Goal: Task Accomplishment & Management: Complete application form

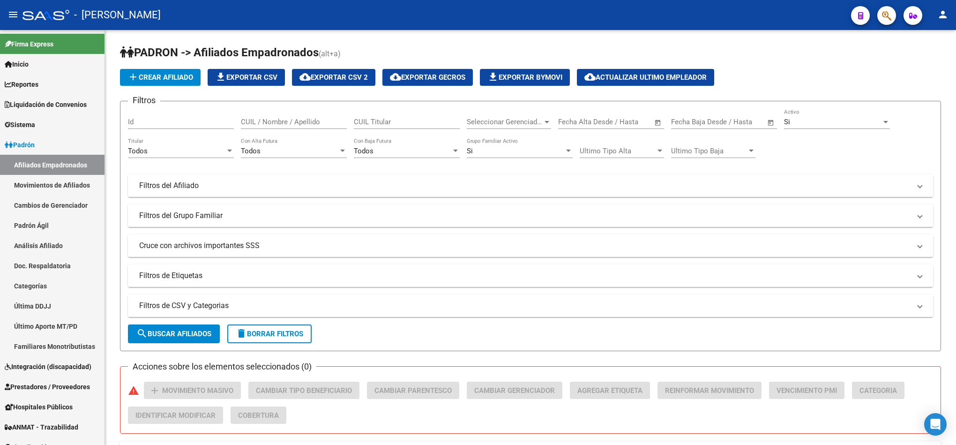
click at [887, 22] on span "button" at bounding box center [886, 15] width 9 height 19
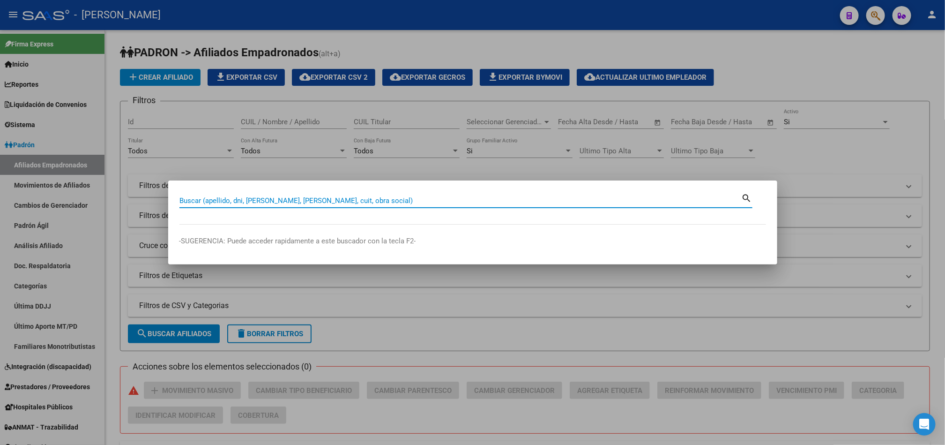
paste input "20338841567"
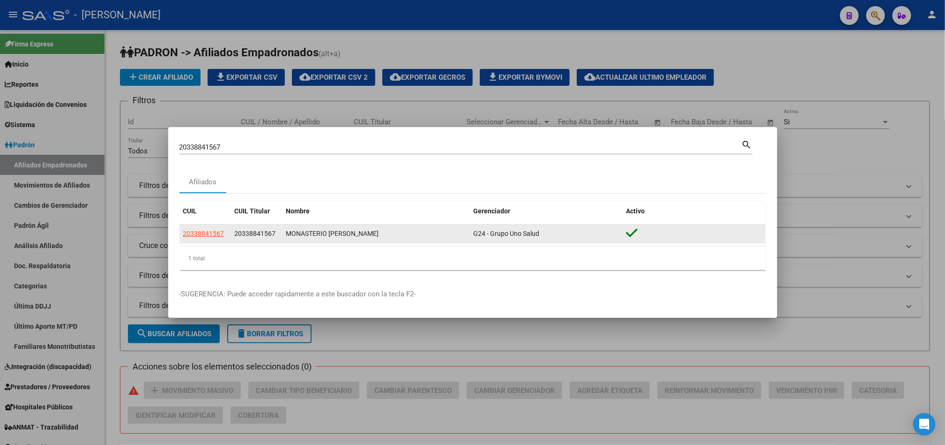
click at [211, 228] on datatable-body-cell "20338841567" at bounding box center [205, 233] width 52 height 18
click at [213, 228] on app-link-go-to "20338841567" at bounding box center [203, 233] width 41 height 11
click at [213, 232] on span "20338841567" at bounding box center [203, 233] width 41 height 7
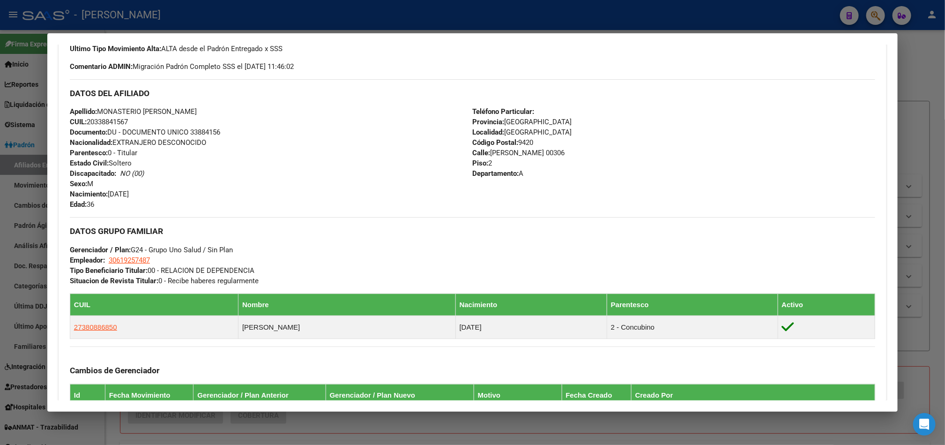
scroll to position [448, 0]
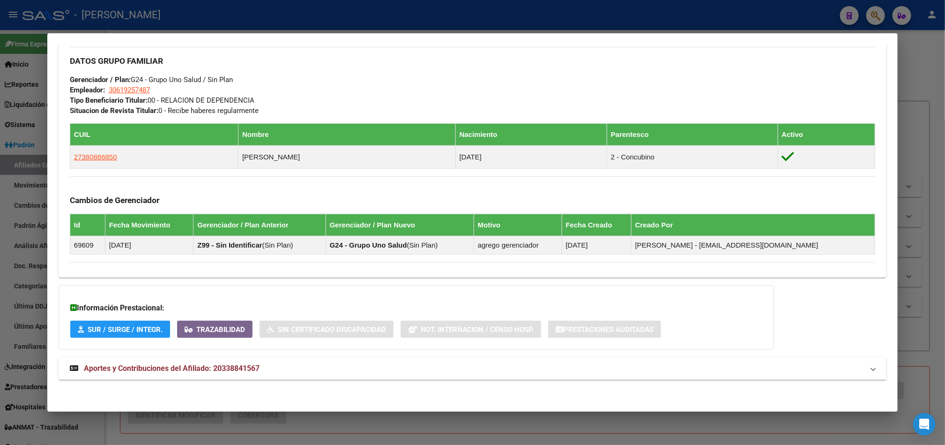
click at [8, 302] on div at bounding box center [472, 222] width 945 height 445
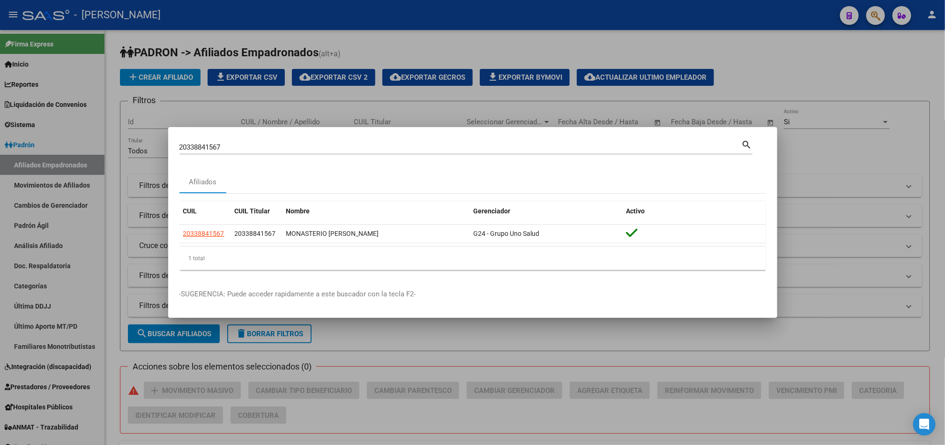
click at [306, 141] on div "20338841567 Buscar (apellido, dni, [PERSON_NAME], [PERSON_NAME], cuit, obra soc…" at bounding box center [460, 147] width 562 height 14
click at [297, 148] on input "20338841567" at bounding box center [460, 147] width 562 height 8
paste input "70418908"
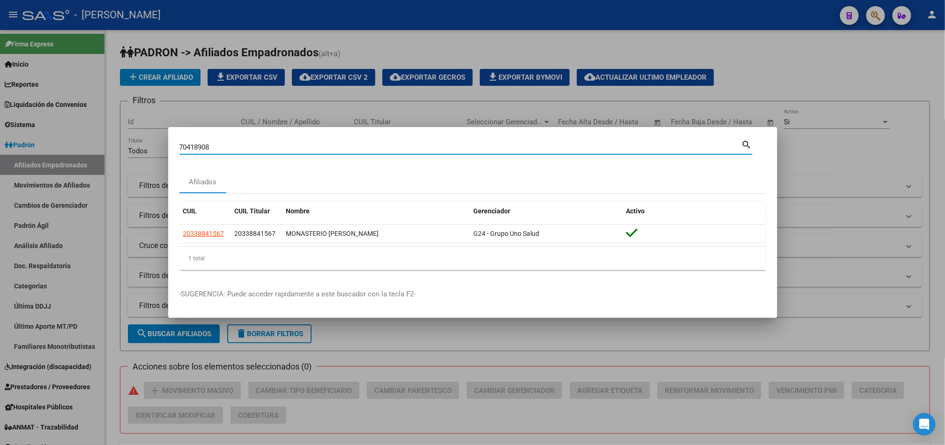
type input "70418908"
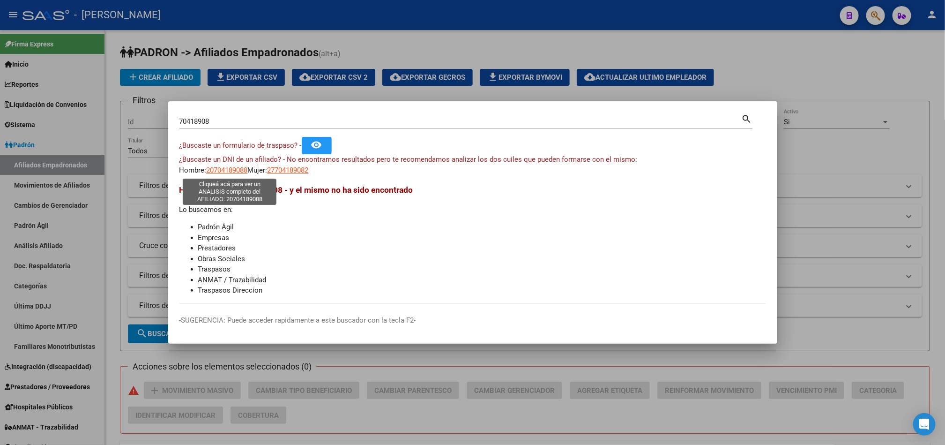
click at [220, 172] on span "20704189088" at bounding box center [227, 170] width 41 height 8
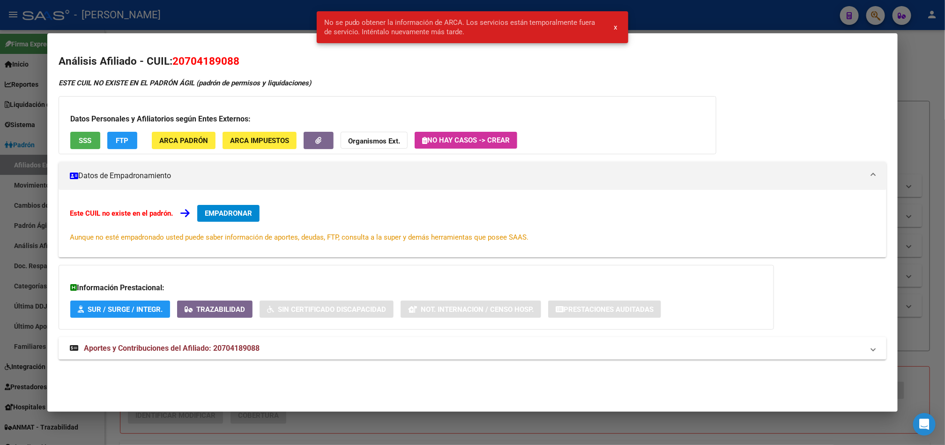
click at [233, 203] on div "Este CUIL no existe en el padrón. EMPADRONAR Aunque no esté empadronado usted p…" at bounding box center [473, 223] width 828 height 67
click at [235, 213] on span "EMPADRONAR" at bounding box center [228, 213] width 47 height 8
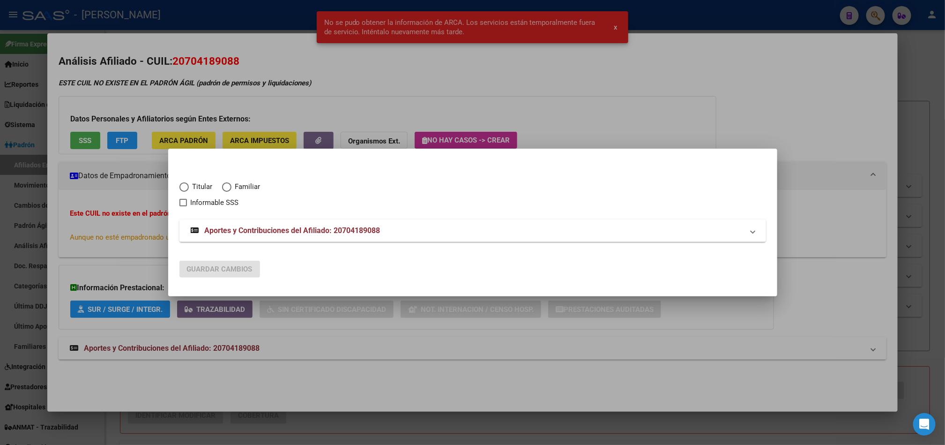
click at [135, 190] on div at bounding box center [472, 222] width 945 height 445
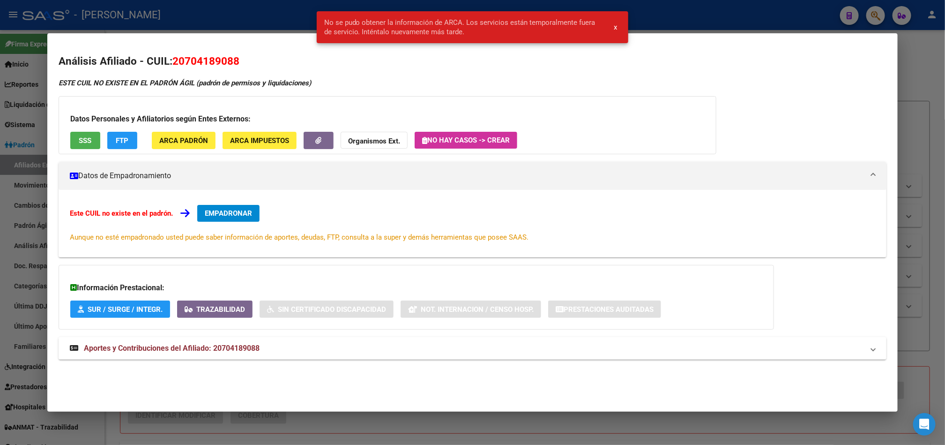
click at [17, 188] on div at bounding box center [472, 222] width 945 height 445
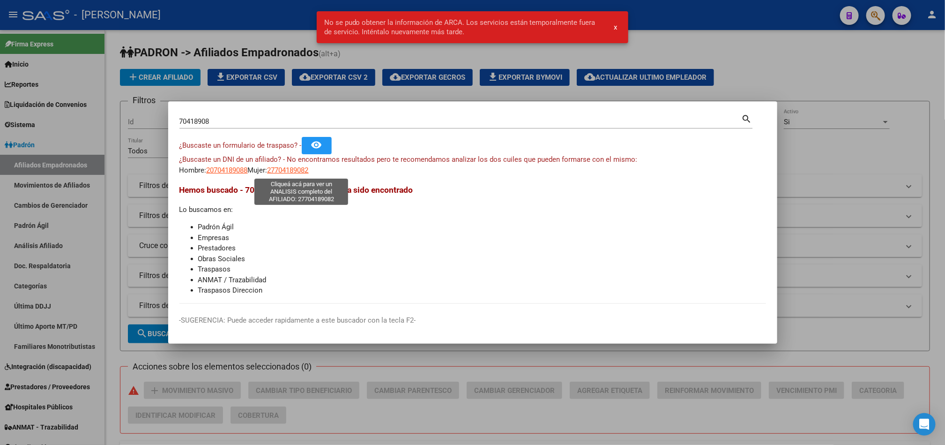
click at [296, 171] on span "27704189082" at bounding box center [288, 170] width 41 height 8
type textarea "27704189082"
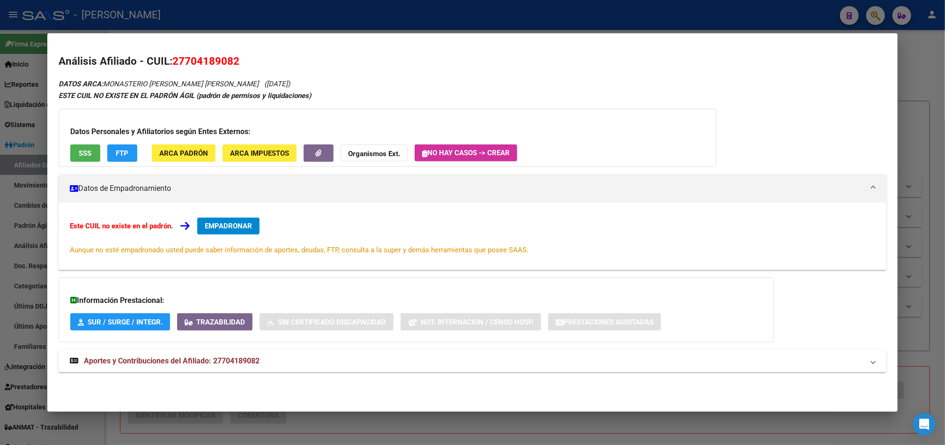
click at [253, 221] on button "EMPADRONAR" at bounding box center [228, 225] width 62 height 17
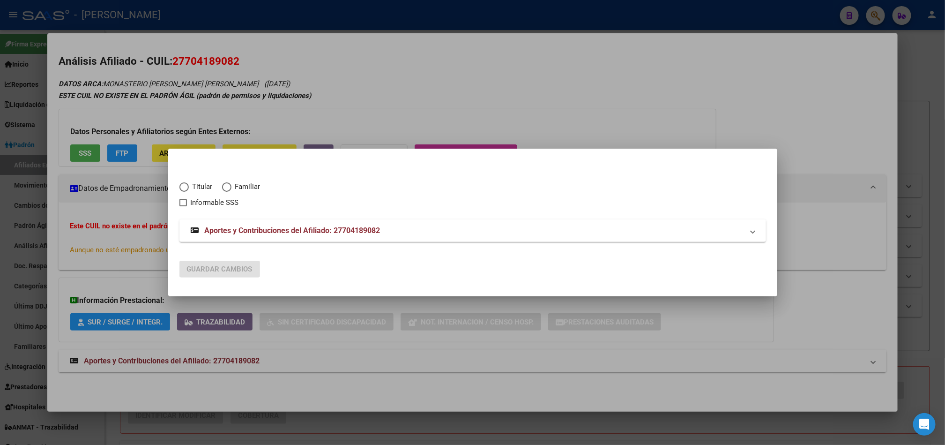
click at [242, 187] on span "Familiar" at bounding box center [245, 186] width 29 height 11
click at [231, 187] on input "Familiar" at bounding box center [226, 186] width 9 height 9
radio input "true"
checkbox input "true"
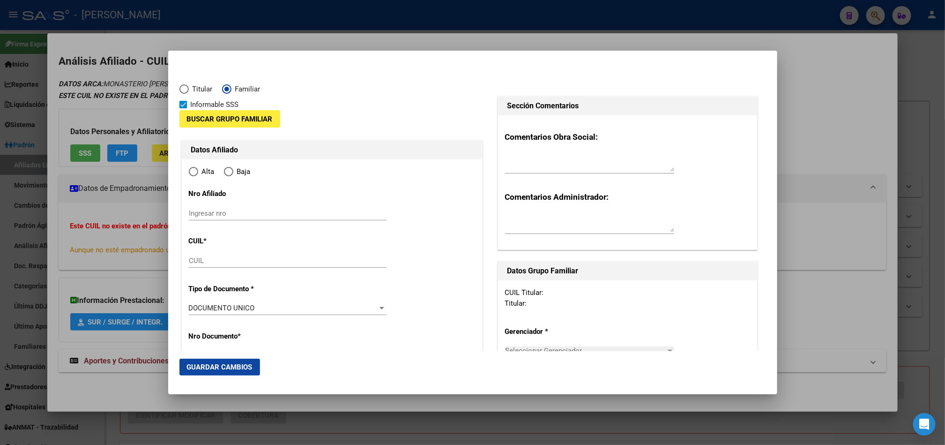
type input "27-70418908-2"
radio input "true"
type input "70418908"
type input "MONASTERIO [PERSON_NAME]"
type input "[PERSON_NAME]"
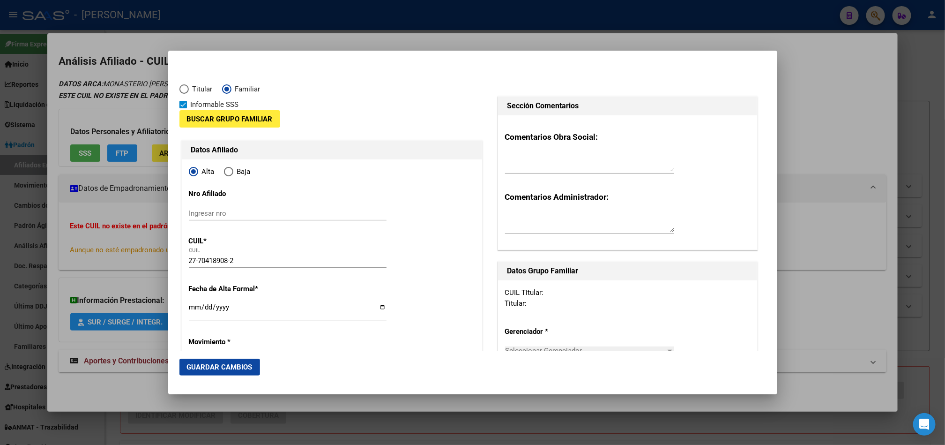
type input "[DATE]"
type input "[GEOGRAPHIC_DATA]"
type input "9420"
type input "[PERSON_NAME] HONTE"
type input "3095"
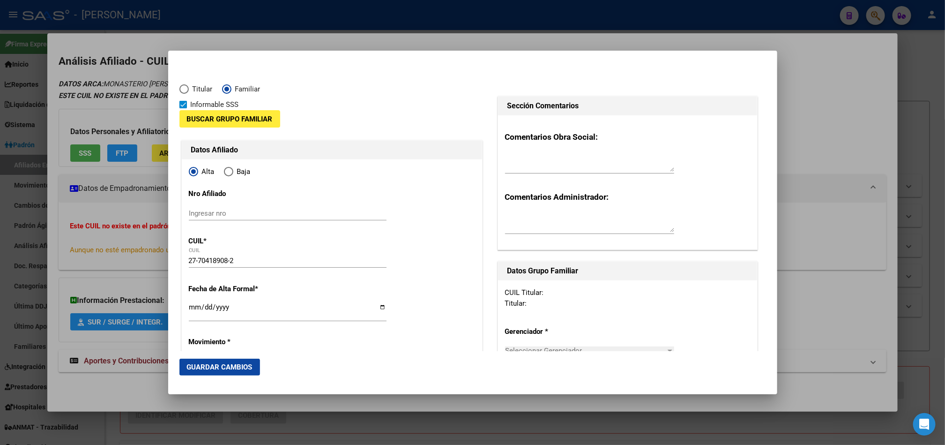
type input "[GEOGRAPHIC_DATA]"
click at [229, 121] on span "Buscar Grupo Familiar" at bounding box center [230, 119] width 86 height 8
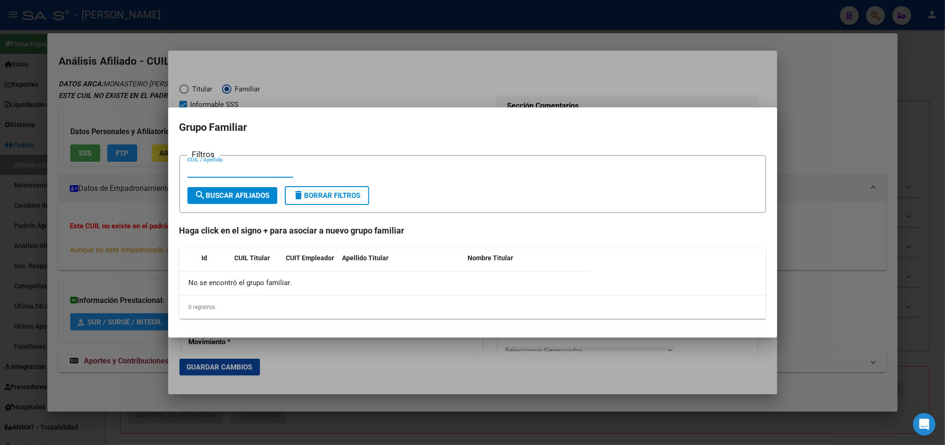
paste input "20338841567"
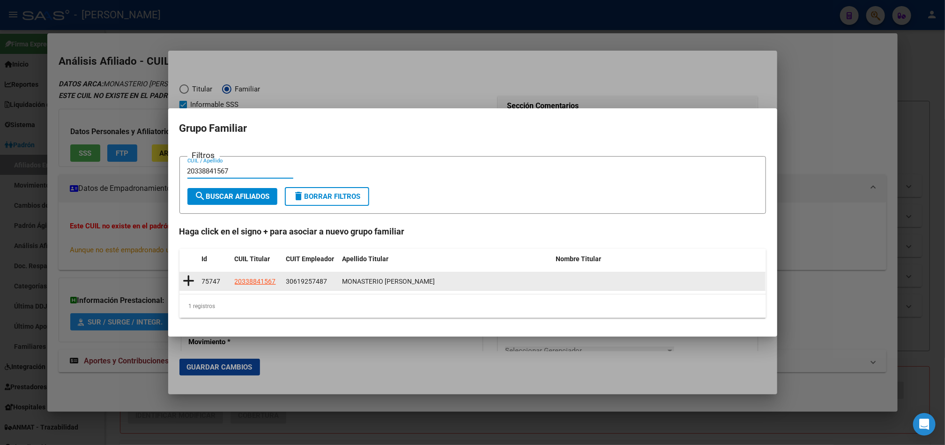
type input "20338841567"
click at [189, 281] on icon at bounding box center [189, 280] width 12 height 13
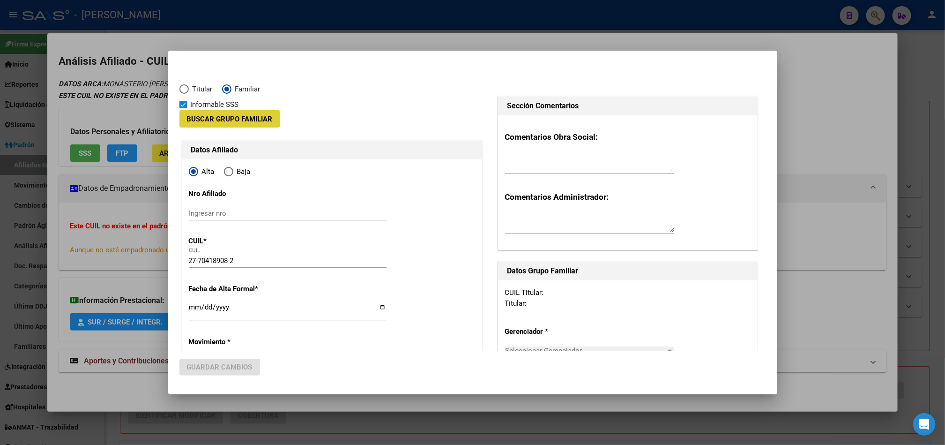
type input "30-61925748-7"
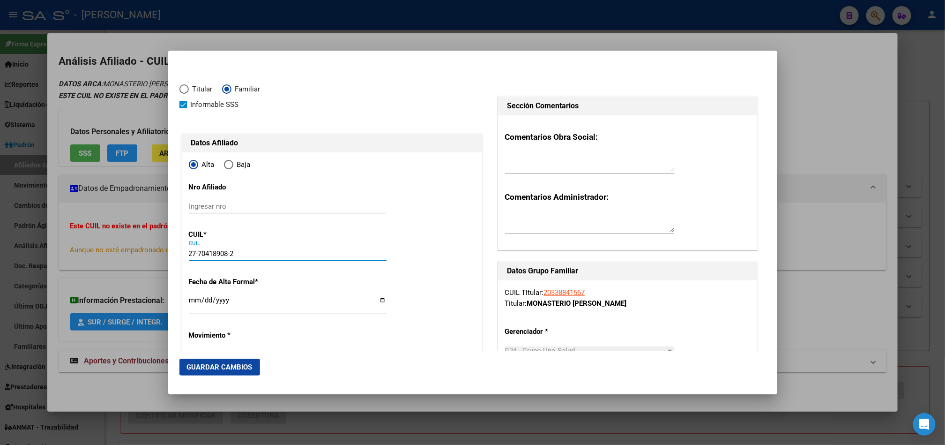
drag, startPoint x: 249, startPoint y: 256, endPoint x: 182, endPoint y: 258, distance: 67.0
click at [226, 207] on input "Ingresar nro" at bounding box center [288, 206] width 198 height 8
paste input "27-70418908-2"
type input "27-70418908-2"
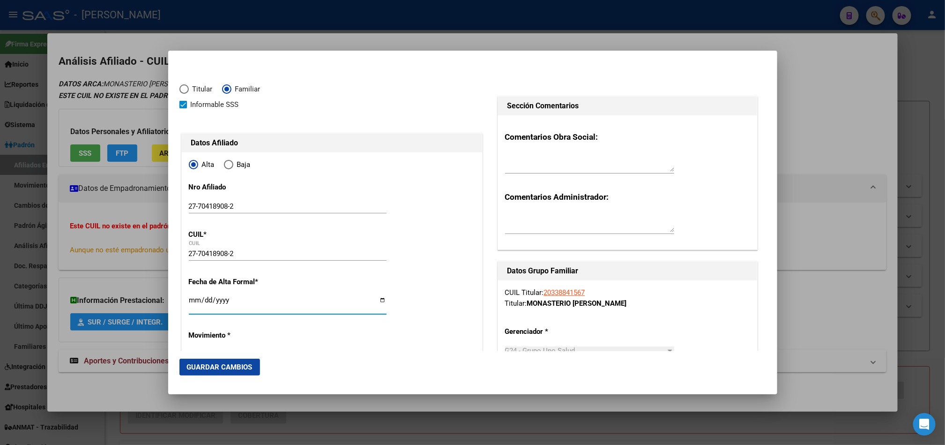
click at [194, 301] on input "Ingresar fecha" at bounding box center [288, 303] width 198 height 15
type input "[DATE]"
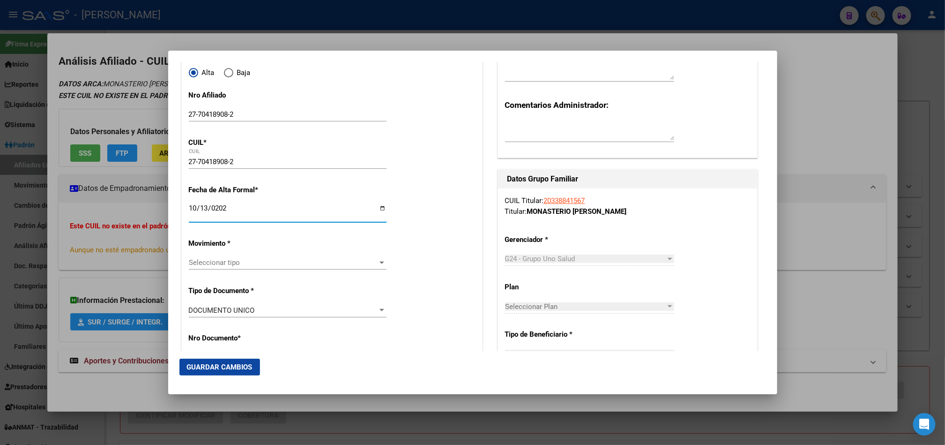
scroll to position [141, 0]
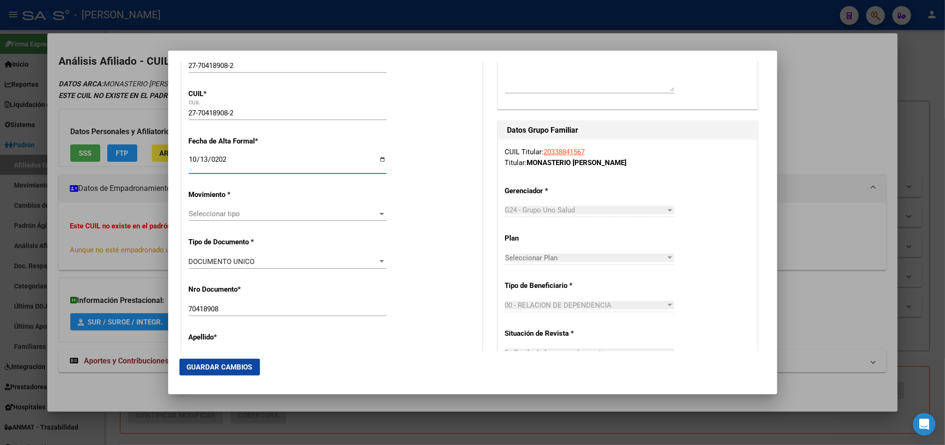
click at [270, 218] on div "Seleccionar tipo Seleccionar tipo" at bounding box center [288, 214] width 198 height 14
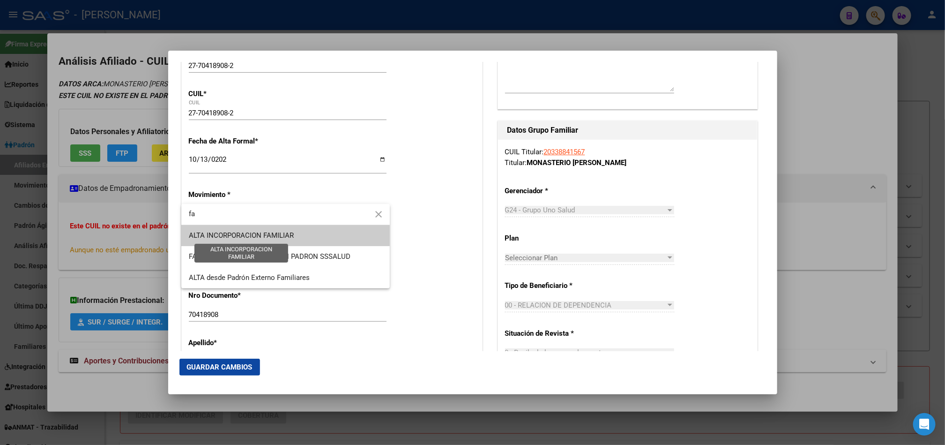
type input "fa"
click at [253, 237] on span "ALTA INCORPORACION FAMILIAR" at bounding box center [241, 235] width 105 height 8
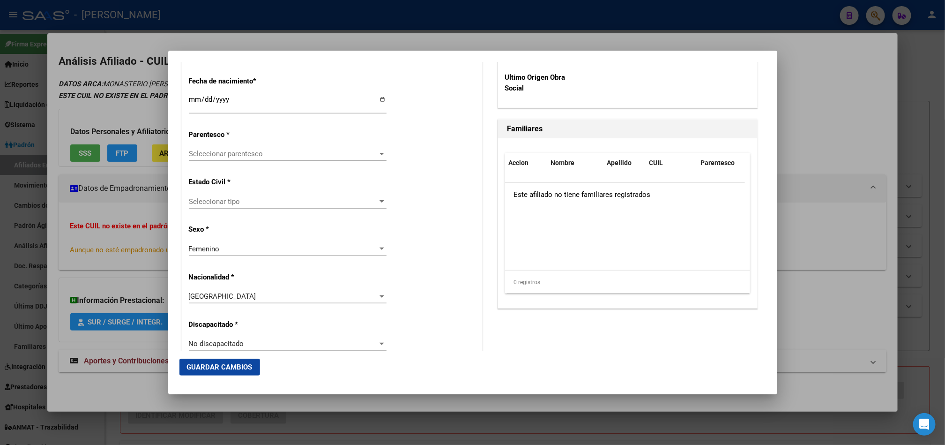
scroll to position [492, 0]
click at [252, 152] on span "Seleccionar parentesco" at bounding box center [283, 153] width 189 height 8
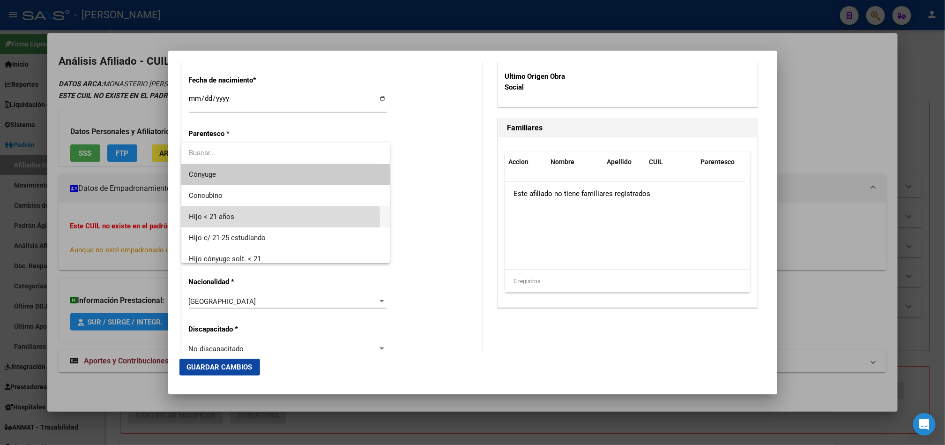
click at [260, 218] on span "Hijo < 21 años" at bounding box center [286, 216] width 194 height 21
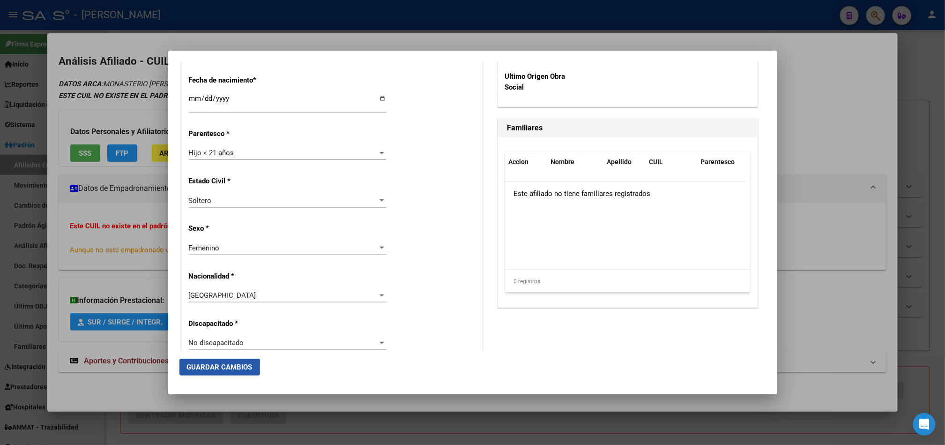
click at [221, 368] on span "Guardar Cambios" at bounding box center [220, 367] width 66 height 8
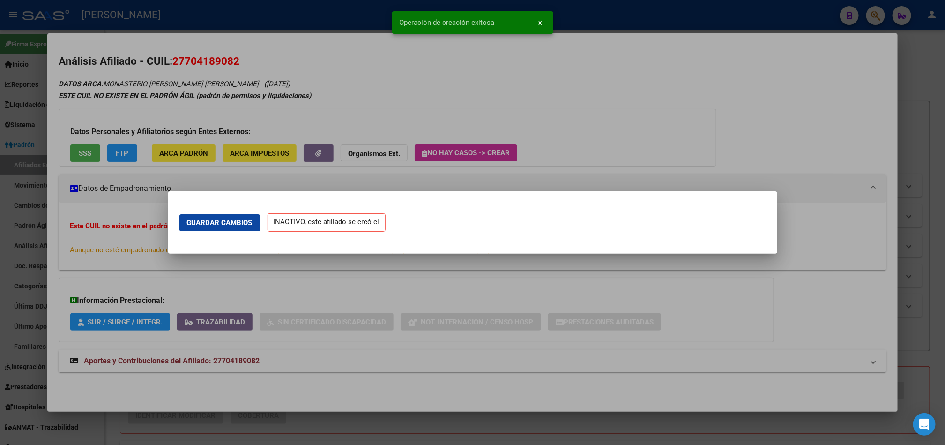
scroll to position [0, 0]
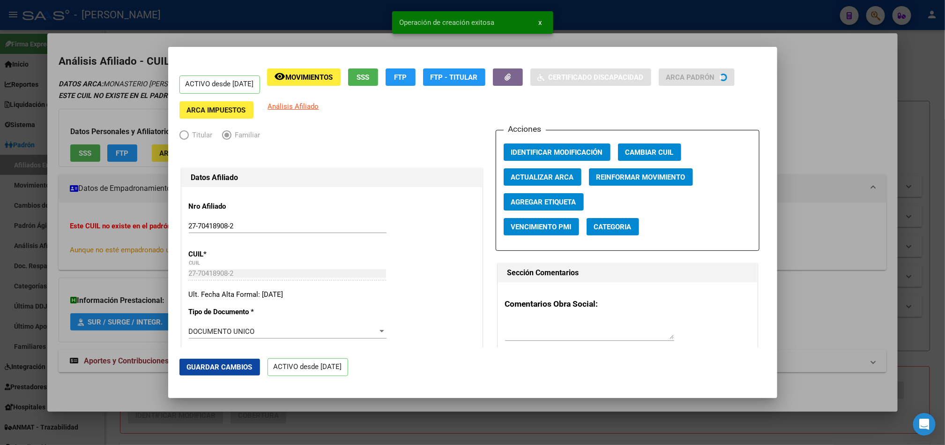
click at [0, 184] on div at bounding box center [472, 222] width 945 height 445
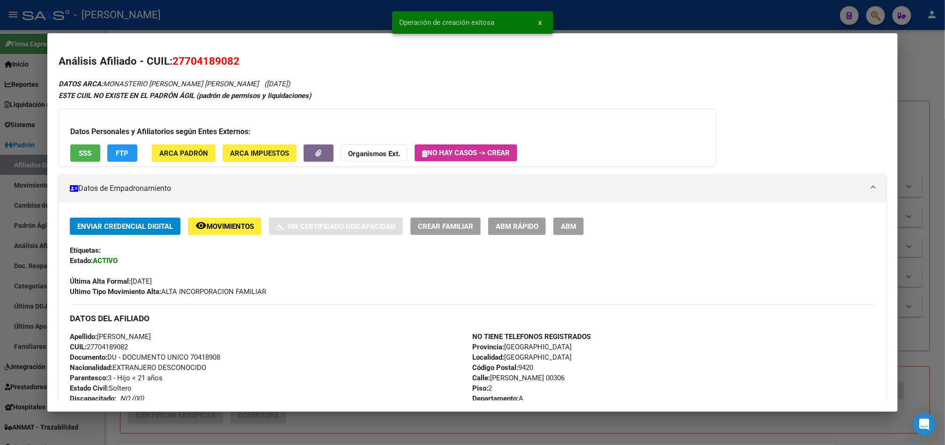
click at [186, 64] on span "27704189082" at bounding box center [205, 61] width 67 height 12
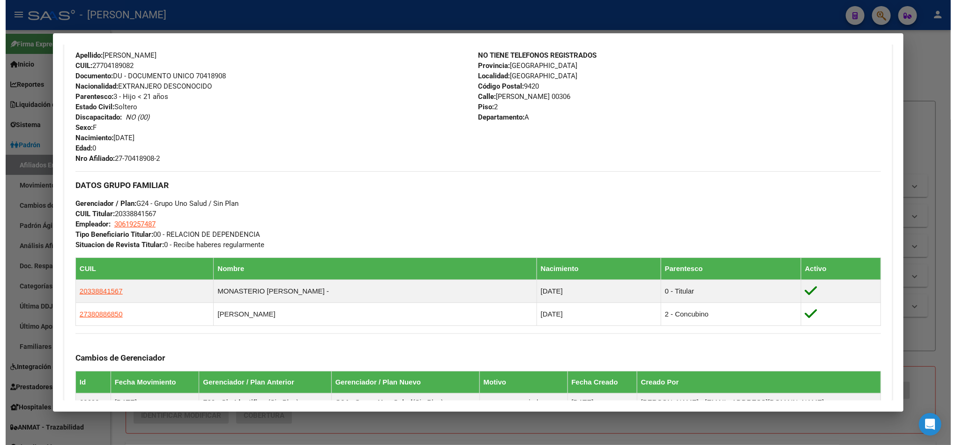
scroll to position [351, 0]
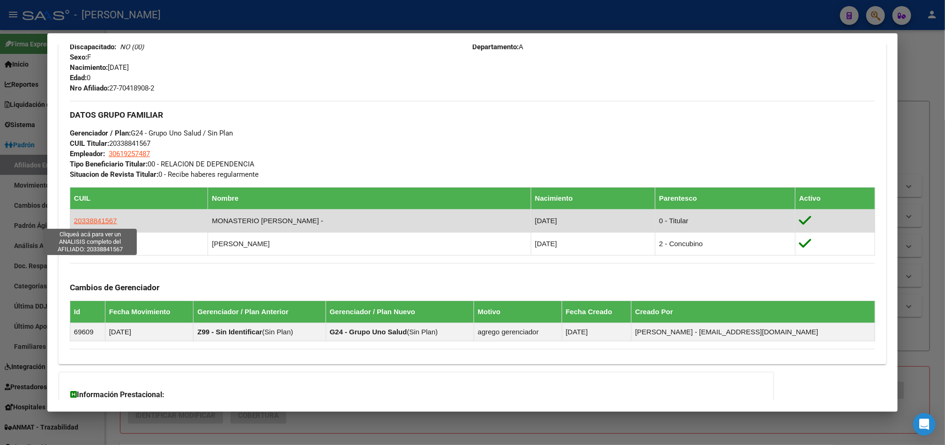
drag, startPoint x: 127, startPoint y: 294, endPoint x: 69, endPoint y: 222, distance: 91.7
click at [70, 222] on td "20338841567" at bounding box center [139, 220] width 138 height 23
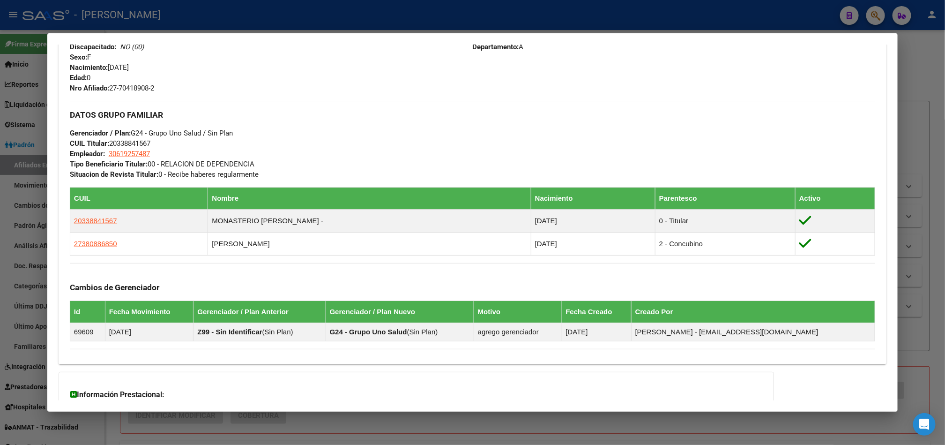
copy span "20338841567"
click at [0, 190] on div at bounding box center [472, 222] width 945 height 445
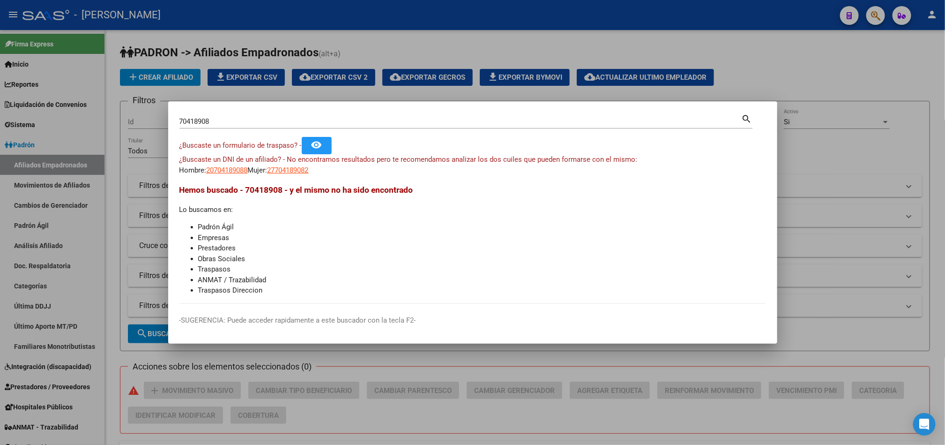
click at [26, 162] on div at bounding box center [472, 222] width 945 height 445
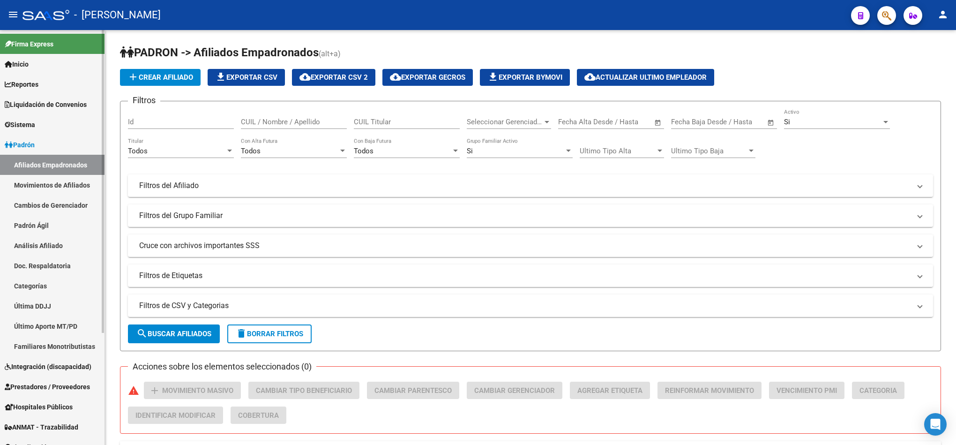
click at [39, 166] on link "Afiliados Empadronados" at bounding box center [52, 165] width 104 height 20
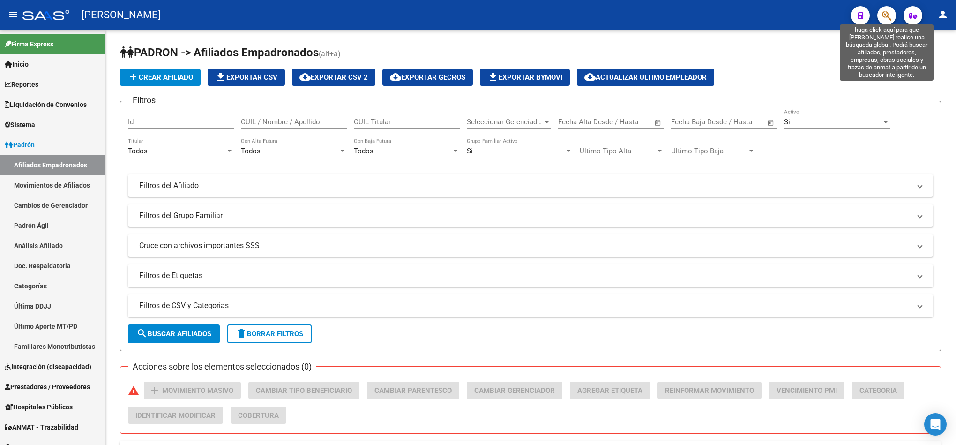
click at [890, 15] on icon "button" at bounding box center [886, 15] width 9 height 11
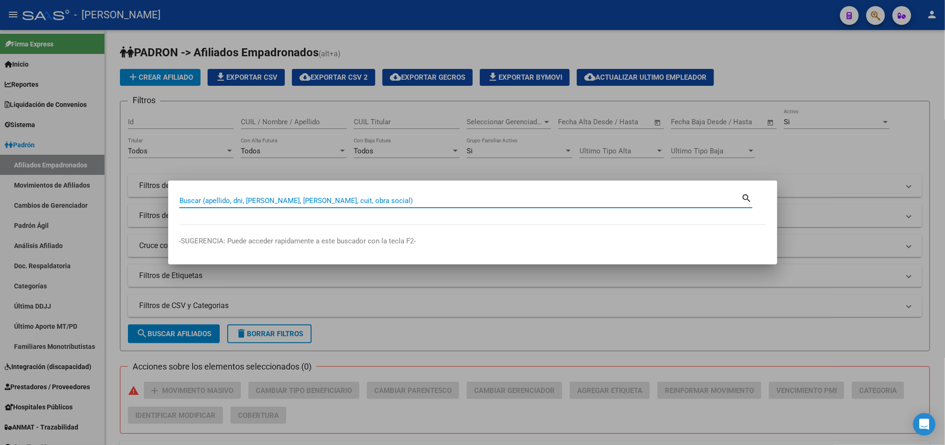
paste input "20338841567"
type input "20338841567"
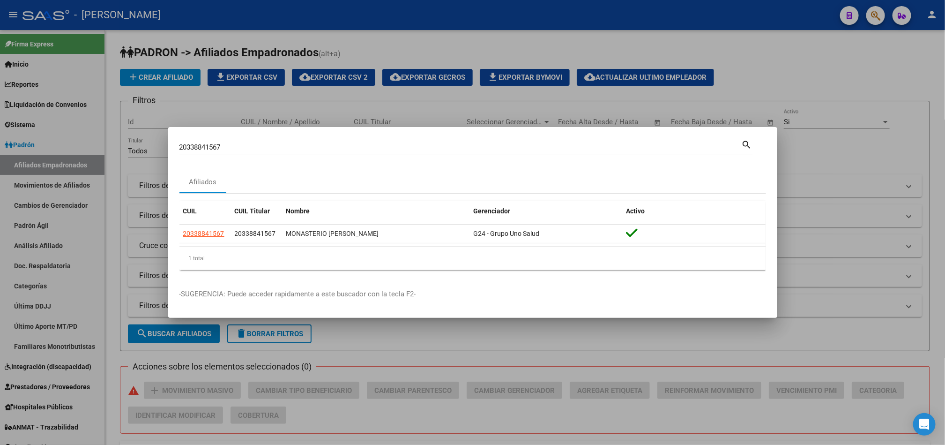
click at [161, 85] on div at bounding box center [472, 222] width 945 height 445
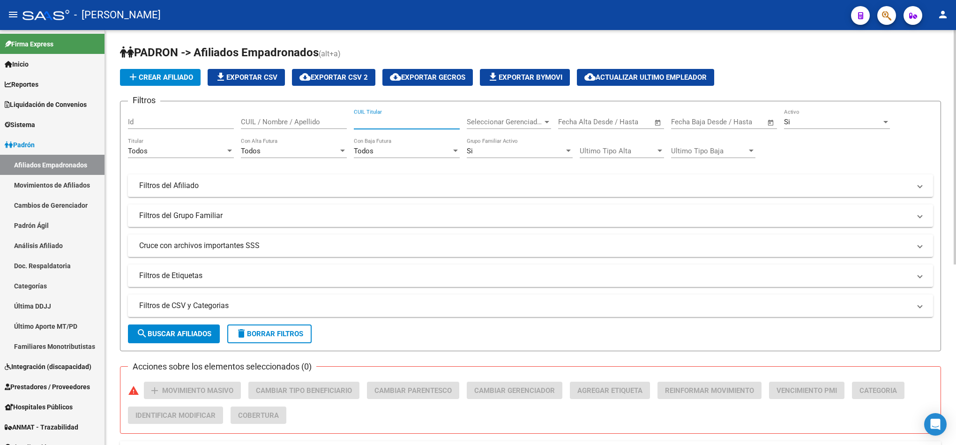
click at [388, 118] on input "CUIL Titular" at bounding box center [407, 122] width 106 height 8
paste input "20338841567"
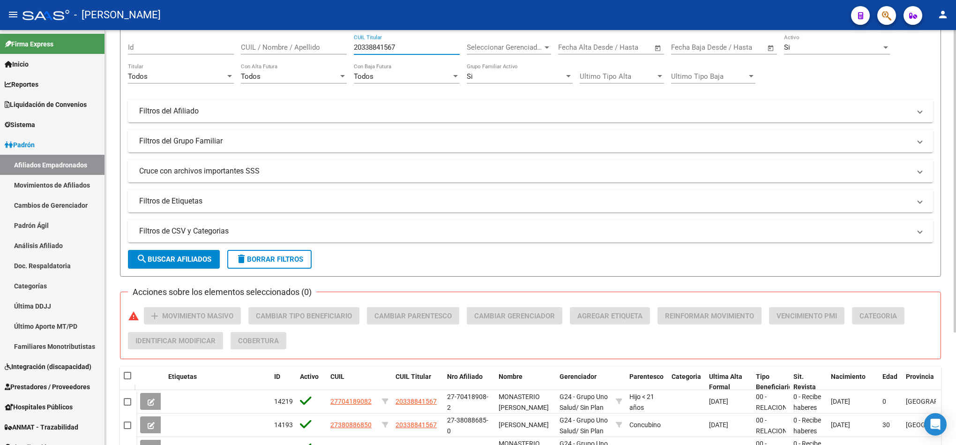
scroll to position [0, 0]
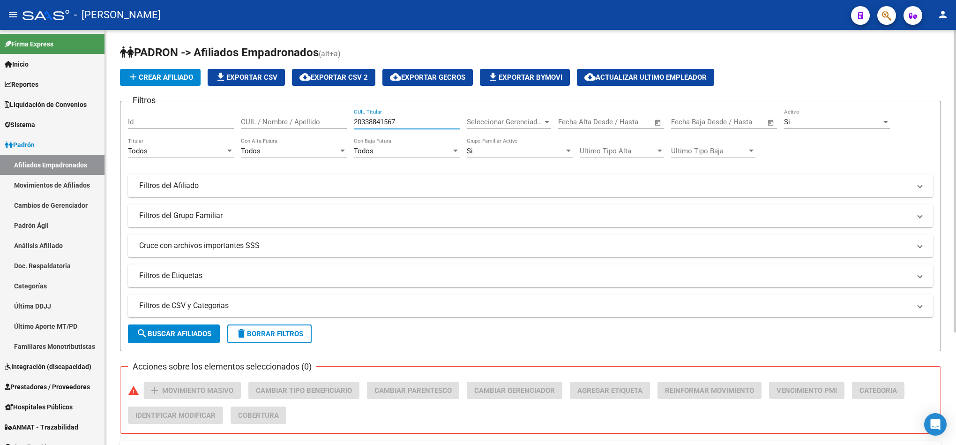
type input "20338841567"
click at [359, 75] on span "cloud_download Exportar CSV 2" at bounding box center [333, 77] width 68 height 8
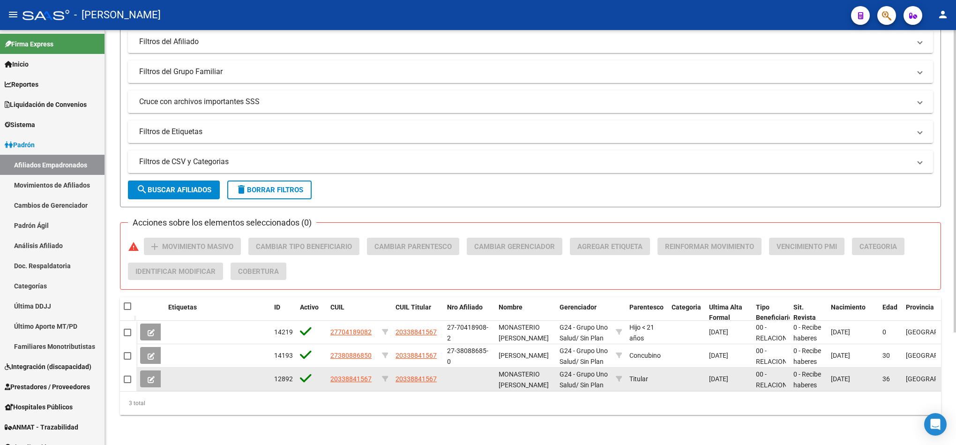
scroll to position [0, 0]
drag, startPoint x: 499, startPoint y: 357, endPoint x: 518, endPoint y: 374, distance: 25.2
click at [518, 374] on datatable-body-cell "MONASTERIO [PERSON_NAME]" at bounding box center [525, 378] width 61 height 23
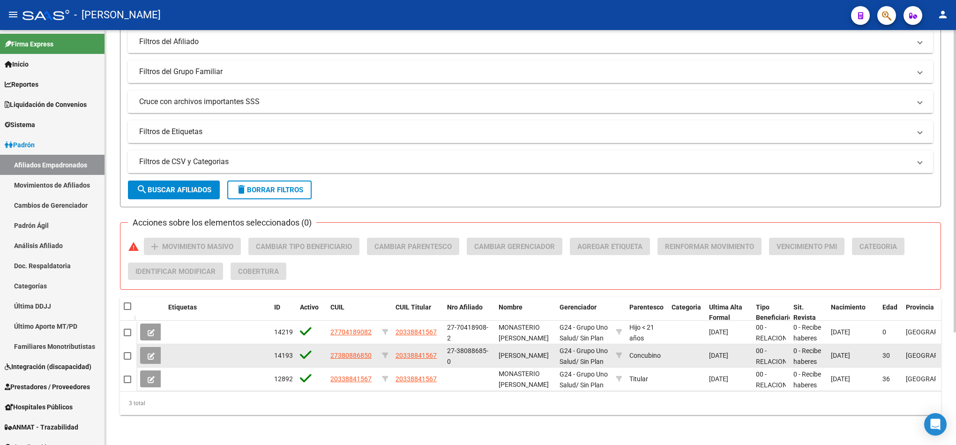
copy span "[PERSON_NAME]"
